Goal: Communication & Community: Share content

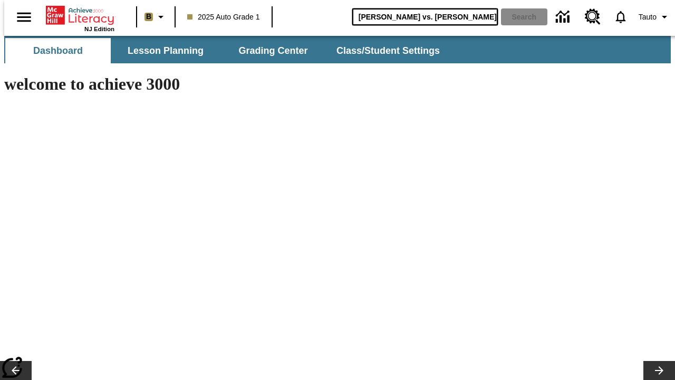
type input "Michelangelo vs. Leonardo"
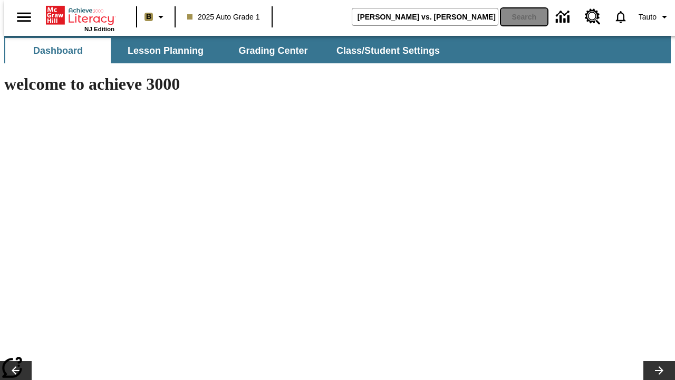
click at [518, 17] on button "Search" at bounding box center [524, 16] width 46 height 17
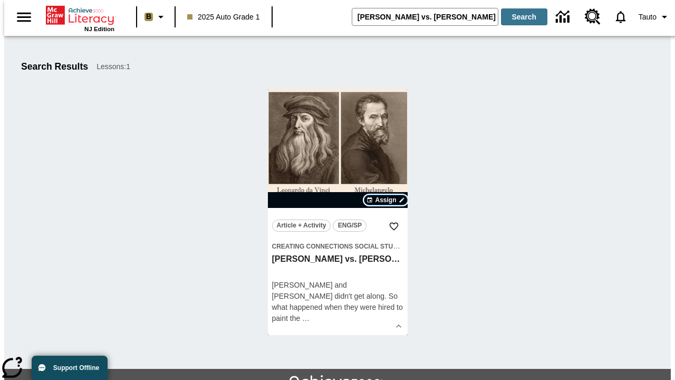
click at [386, 200] on span "Assign" at bounding box center [385, 199] width 21 height 9
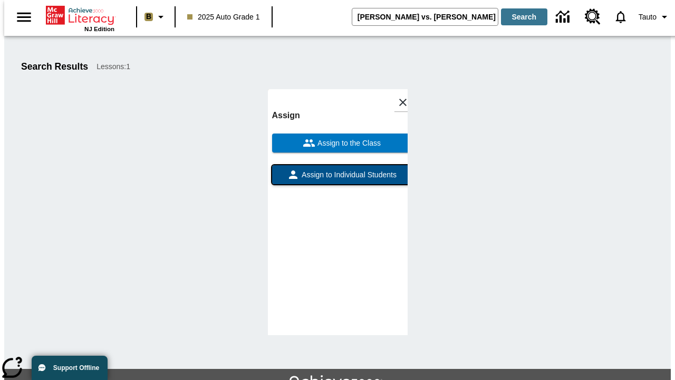
click at [338, 169] on span "Assign to Individual Students" at bounding box center [348, 174] width 97 height 11
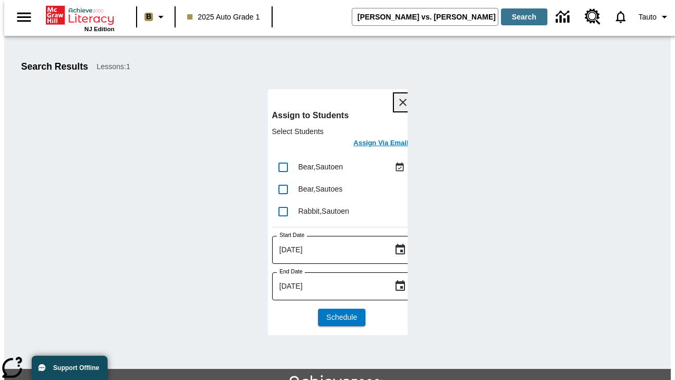
scroll to position [57, 0]
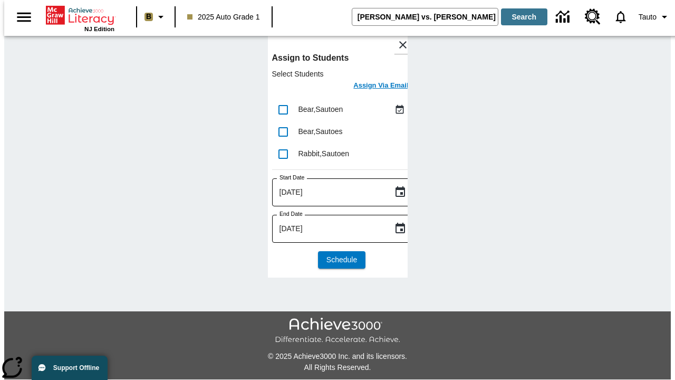
click at [373, 87] on h6 "Assign Via Email" at bounding box center [380, 86] width 55 height 12
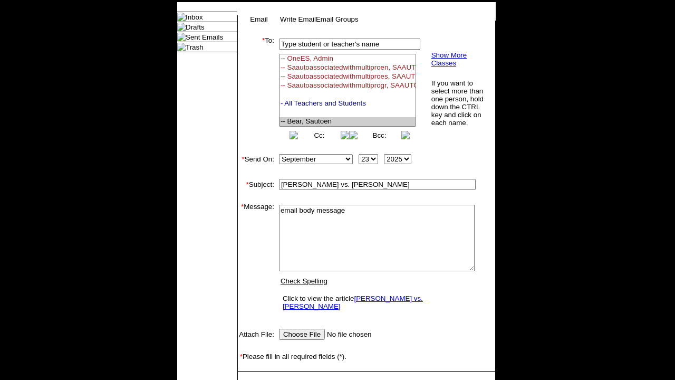
select select "U,22992008,1"
type textarea "email body message"
click at [253, 379] on link "Send" at bounding box center [253, 387] width 16 height 8
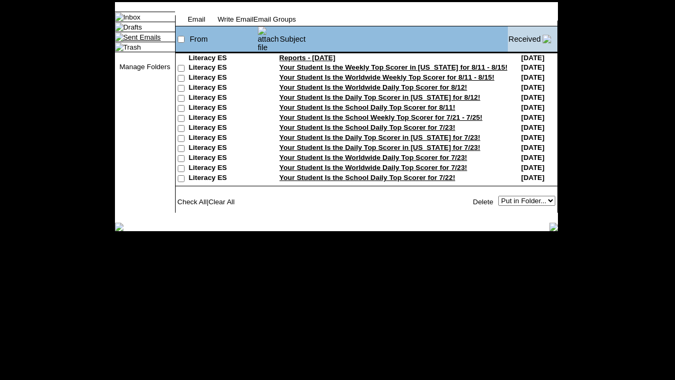
click at [131, 41] on link "Sent Emails" at bounding box center [141, 37] width 37 height 8
